Goal: Communication & Community: Answer question/provide support

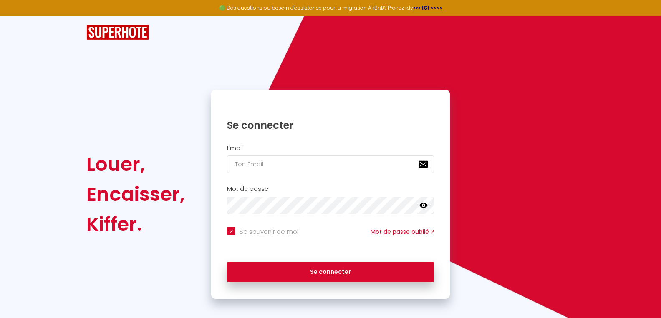
scroll to position [5, 0]
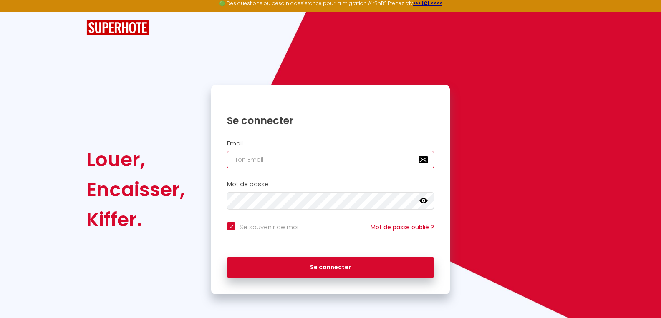
click at [287, 165] on input "email" at bounding box center [330, 160] width 207 height 18
type input "[DEMOGRAPHIC_DATA][DOMAIN_NAME]"
checkbox input "true"
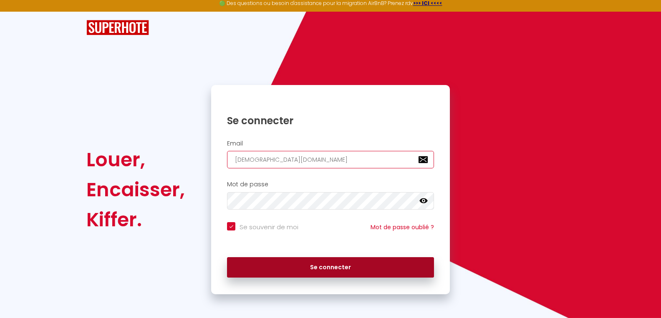
type input "[DEMOGRAPHIC_DATA][DOMAIN_NAME]"
click at [311, 267] on button "Se connecter" at bounding box center [330, 267] width 207 height 21
checkbox input "true"
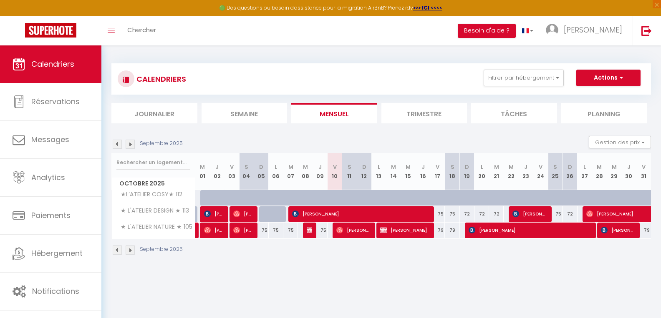
click at [216, 213] on span "[PERSON_NAME]" at bounding box center [214, 214] width 20 height 16
select select "OK"
select select "KO"
select select "0"
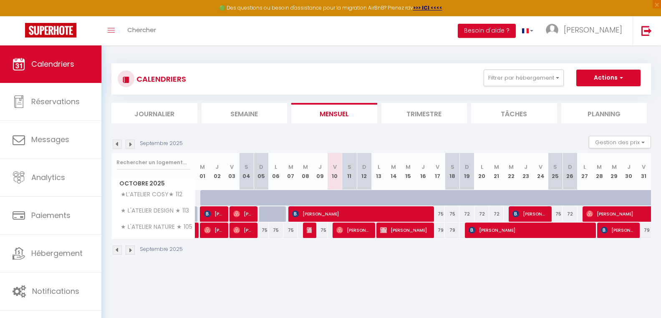
select select "1"
select select
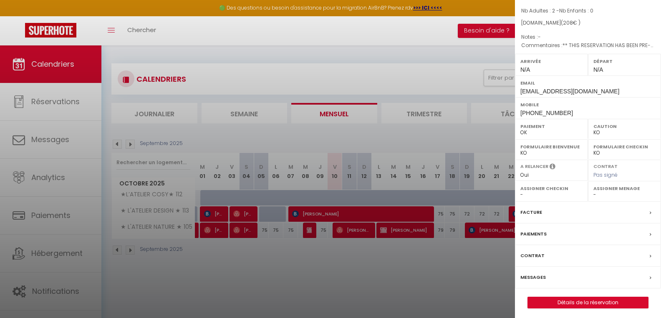
click at [531, 276] on label "Messages" at bounding box center [532, 277] width 25 height 9
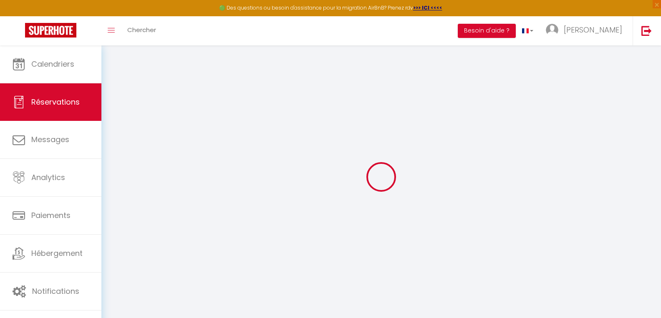
select select
checkbox input "false"
select select
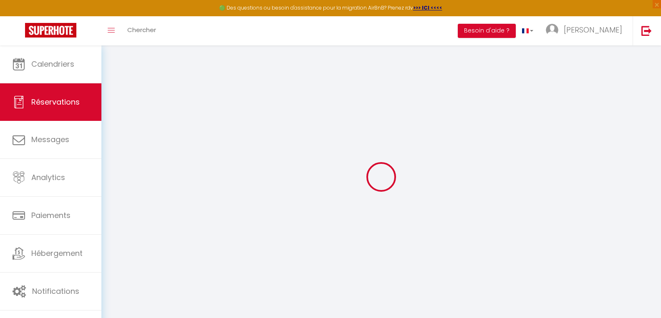
checkbox input "false"
type textarea "** THIS RESERVATION HAS BEEN PRE-PAID ** BOOKING NOTE : Payment charge is EUR 3…"
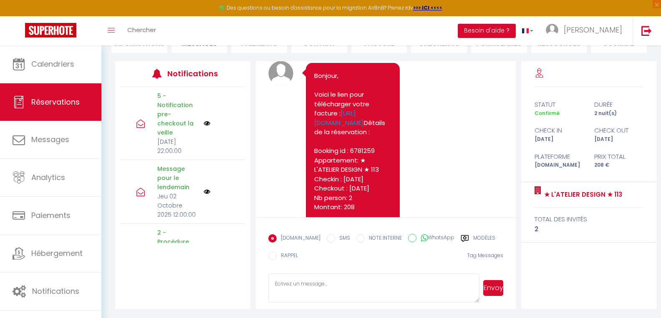
scroll to position [2112, 0]
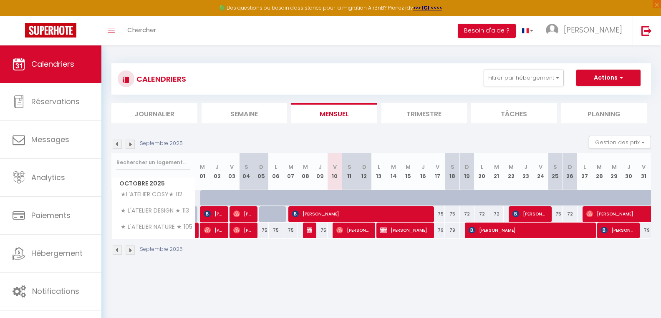
click at [216, 216] on span "[PERSON_NAME]" at bounding box center [214, 214] width 20 height 16
select select "OK"
select select "KO"
select select "0"
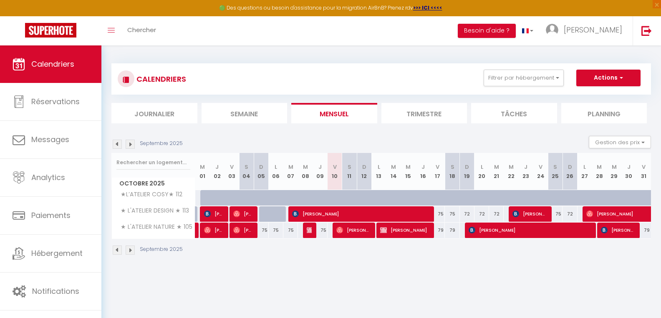
select select "1"
select select
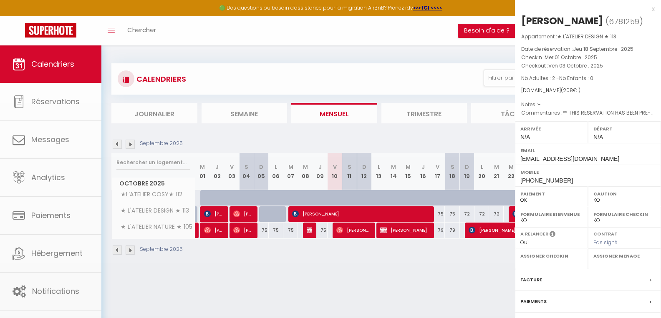
scroll to position [68, 0]
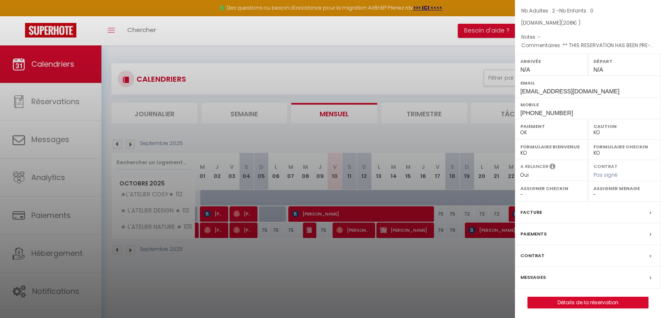
click at [533, 212] on label "Facture" at bounding box center [531, 212] width 22 height 9
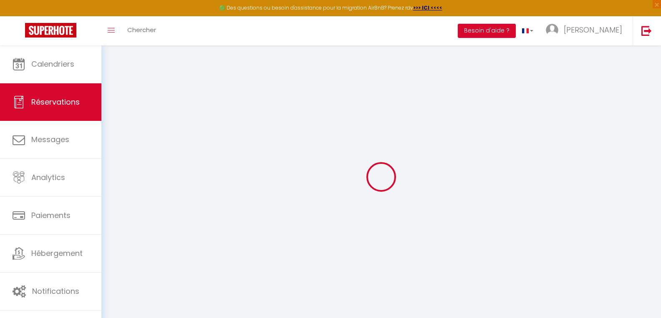
select select "cleaning"
select select "taxes"
select select
checkbox input "false"
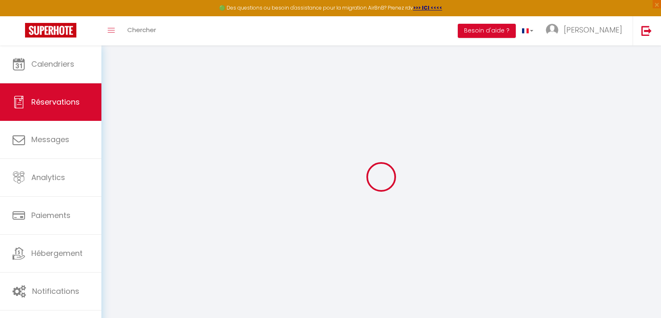
select select
checkbox input "false"
type textarea "** THIS RESERVATION HAS BEEN PRE-PAID ** BOOKING NOTE : Payment charge is EUR 3…"
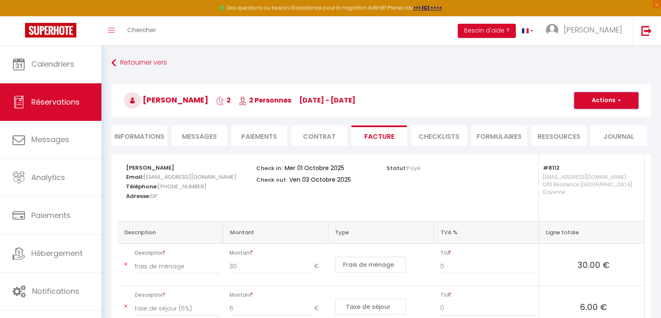
click at [601, 102] on button "Actions" at bounding box center [606, 100] width 64 height 17
click at [592, 141] on link "Envoyer la facture" at bounding box center [600, 140] width 70 height 11
type input "[EMAIL_ADDRESS][DOMAIN_NAME]"
type input "Your invoice 6781259 - ★ L'ATELIER DESIGN ★ 113"
type textarea "Hi, Here is the link to download your invoice: [URL][DOMAIN_NAME] Reservation d…"
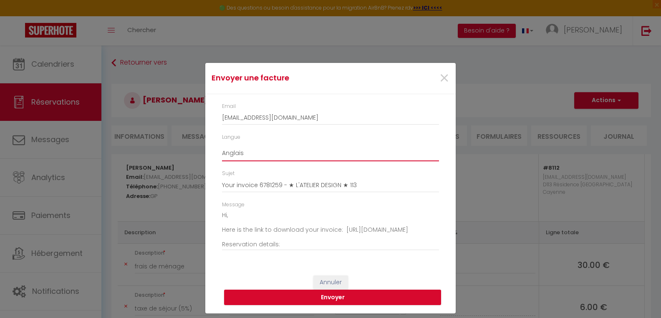
select select "fr"
click option "Français" at bounding box center [0, 0] width 0 height 0
type input "Votre facture 6781259 - ★ L'ATELIER DESIGN ★ 113"
type textarea "Bonjour, Voici le lien pour télécharger votre facture : [URL][DOMAIN_NAME] Déta…"
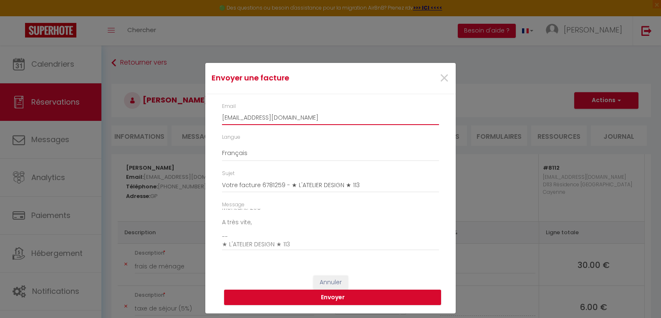
drag, startPoint x: 322, startPoint y: 118, endPoint x: 218, endPoint y: 119, distance: 104.3
click at [222, 119] on input "[EMAIL_ADDRESS][DOMAIN_NAME]" at bounding box center [330, 117] width 217 height 15
type input "[PERSON_NAME][EMAIL_ADDRESS][DOMAIN_NAME]"
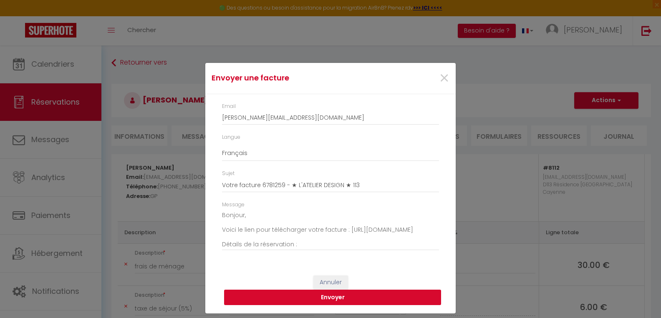
click at [333, 300] on button "Envoyer" at bounding box center [332, 298] width 217 height 16
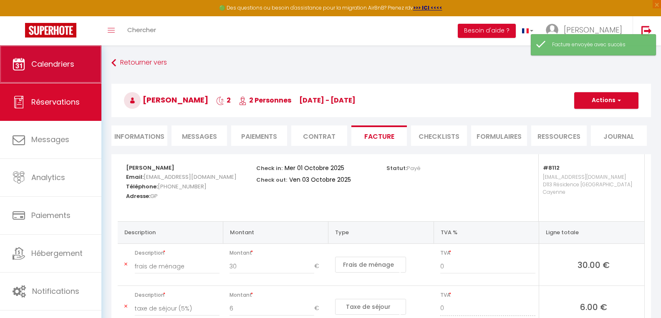
click at [78, 76] on link "Calendriers" at bounding box center [50, 64] width 101 height 38
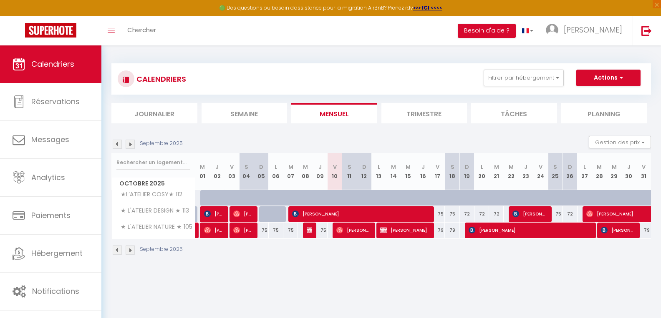
click at [418, 121] on li "Trimestre" at bounding box center [424, 113] width 86 height 20
